Goal: Navigation & Orientation: Find specific page/section

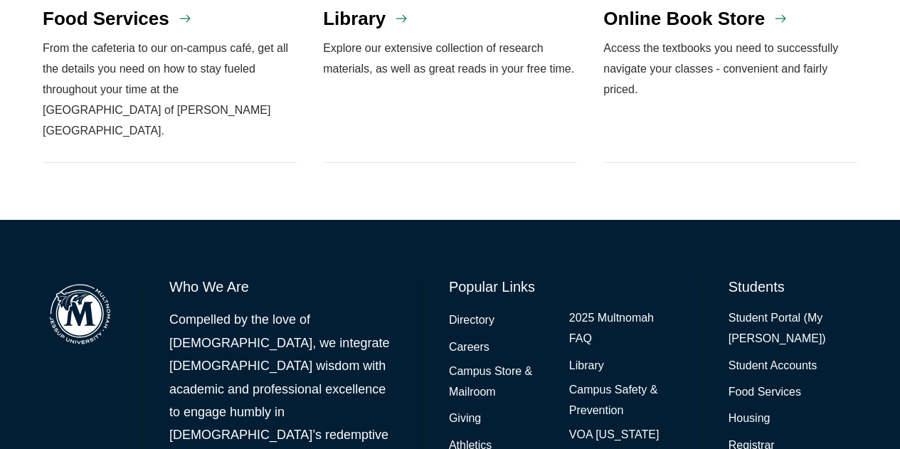
scroll to position [1523, 0]
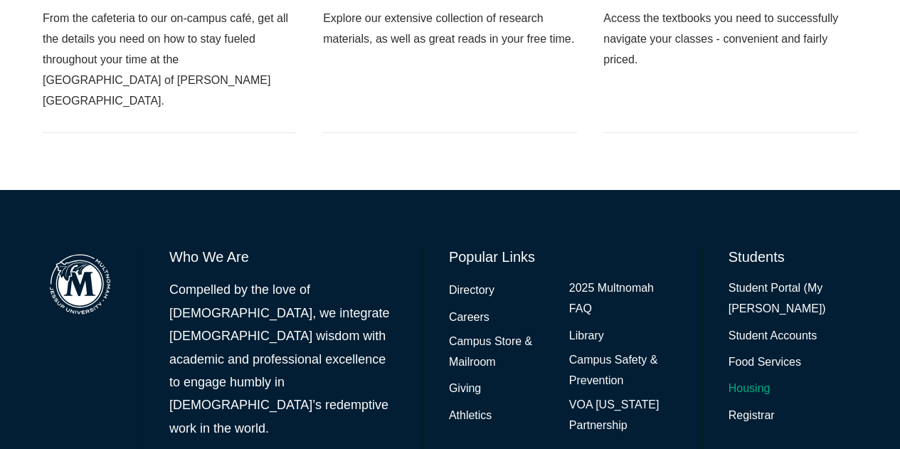
click at [746, 378] on link "Housing" at bounding box center [749, 388] width 42 height 21
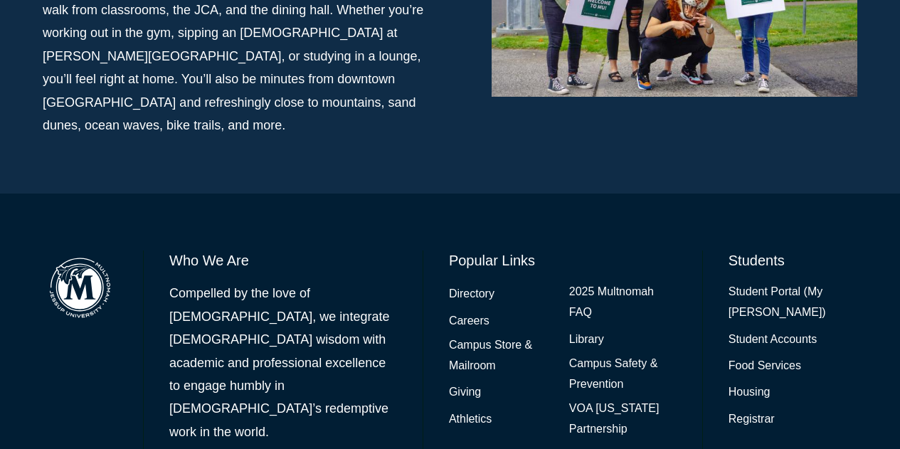
scroll to position [1188, 0]
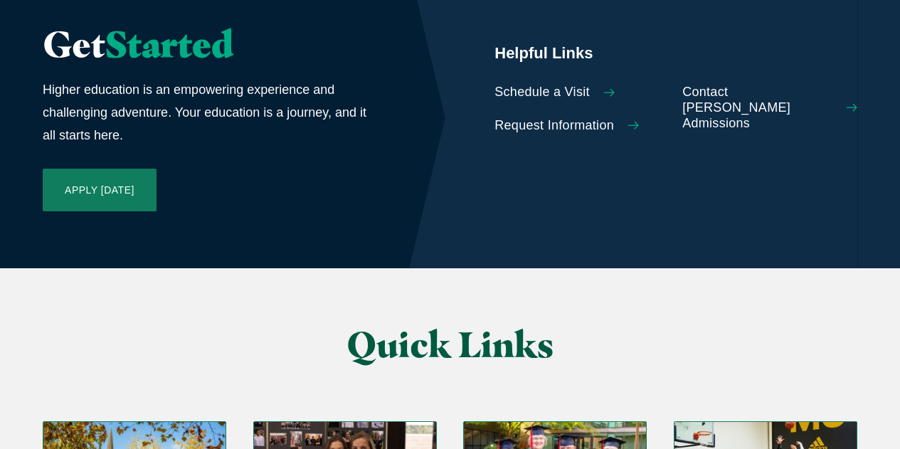
scroll to position [3413, 0]
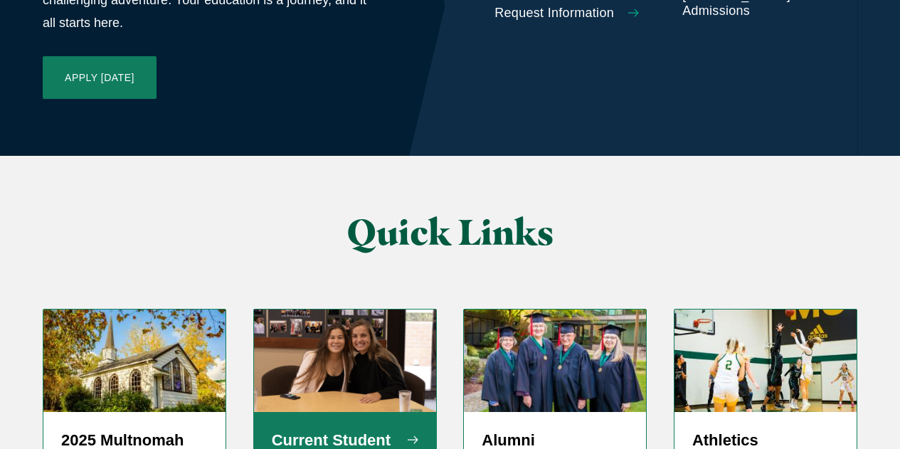
click at [339, 430] on h5 "Current Student Information" at bounding box center [345, 451] width 146 height 43
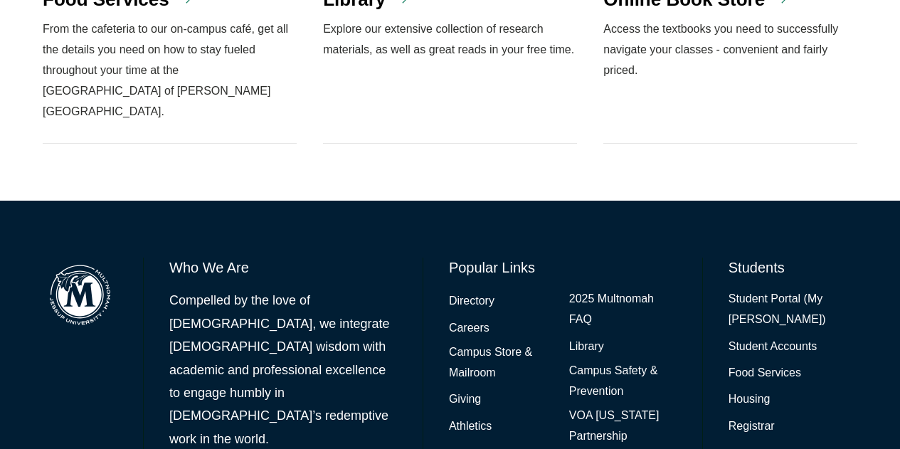
scroll to position [1523, 0]
